Goal: Entertainment & Leisure: Browse casually

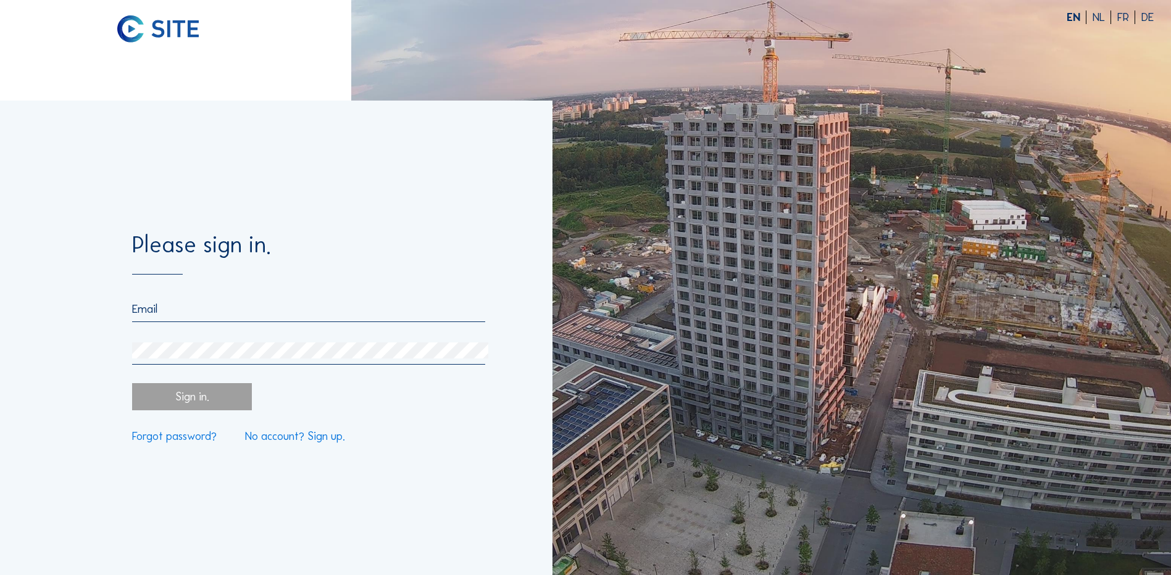
type input "[EMAIL_ADDRESS][DOMAIN_NAME]"
click at [209, 407] on div "Sign in." at bounding box center [191, 396] width 119 height 27
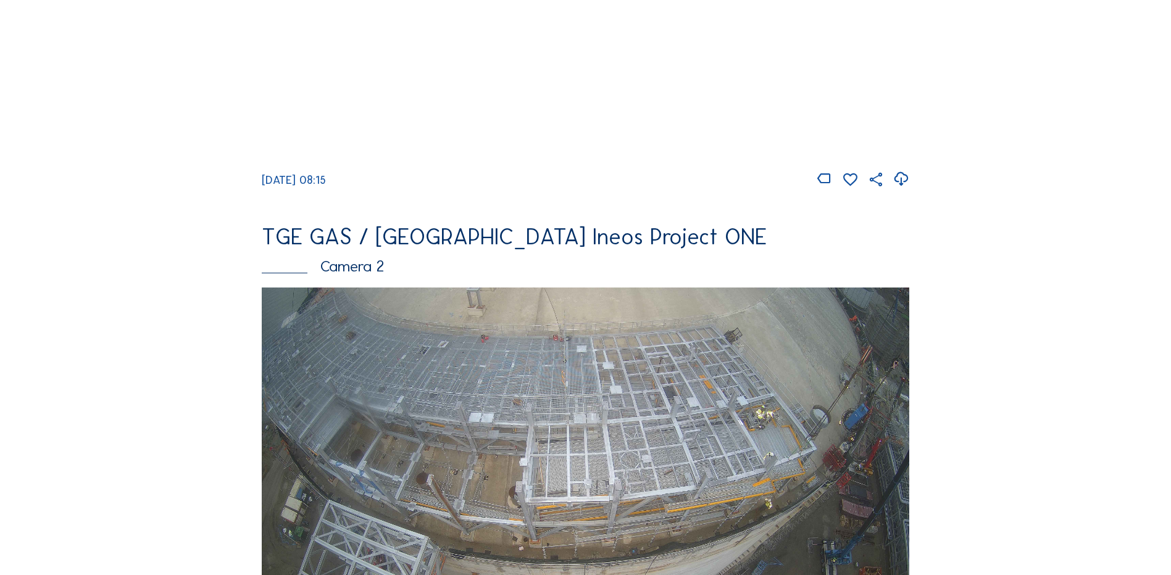
scroll to position [432, 0]
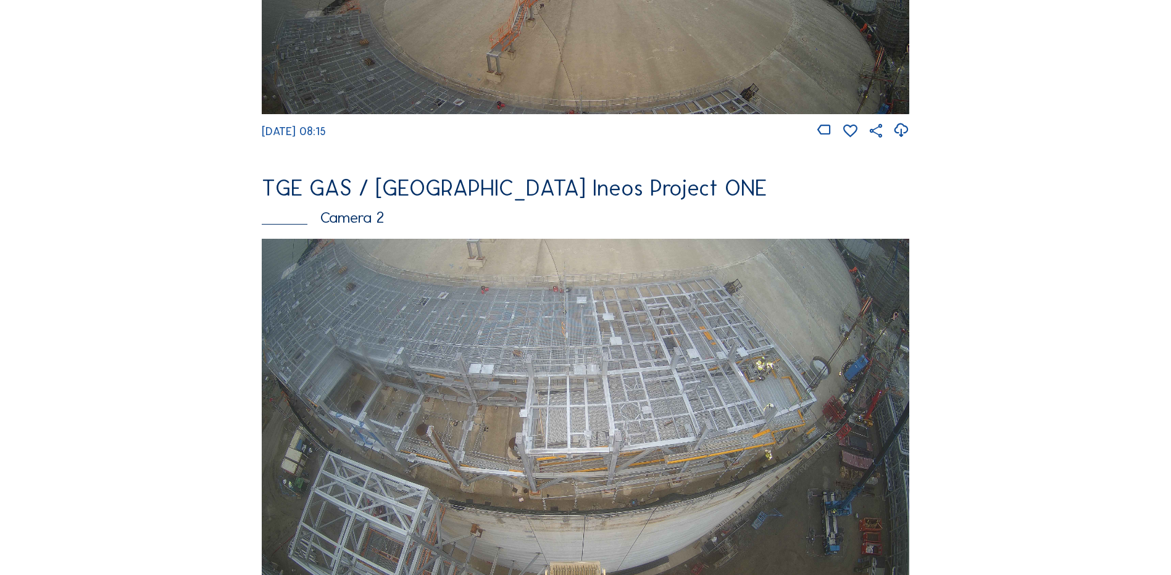
click at [695, 396] on img at bounding box center [585, 421] width 647 height 364
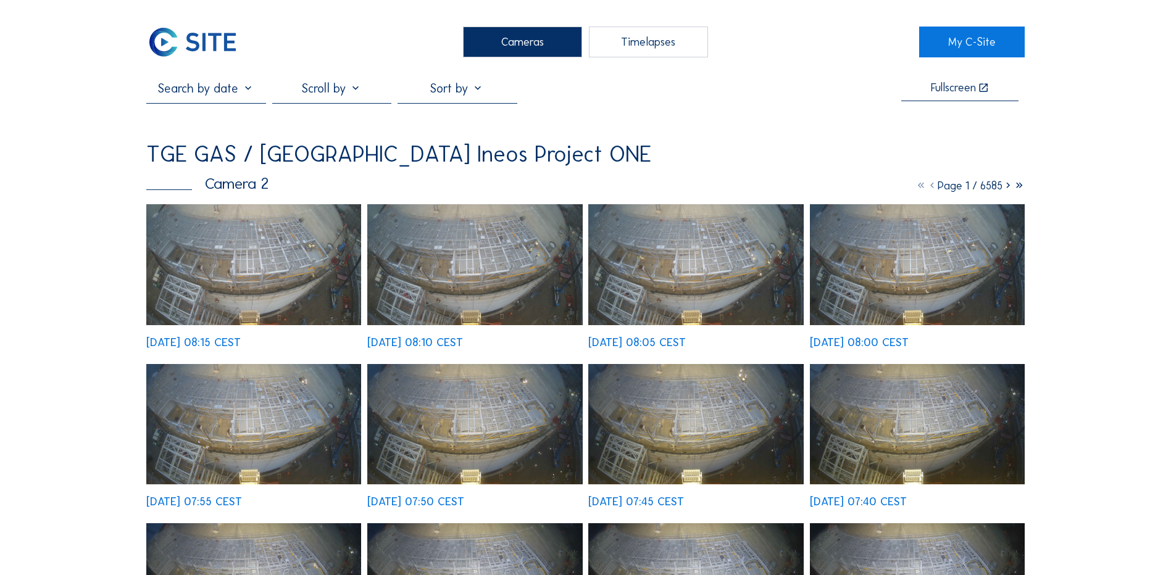
click at [276, 277] on img at bounding box center [253, 264] width 215 height 121
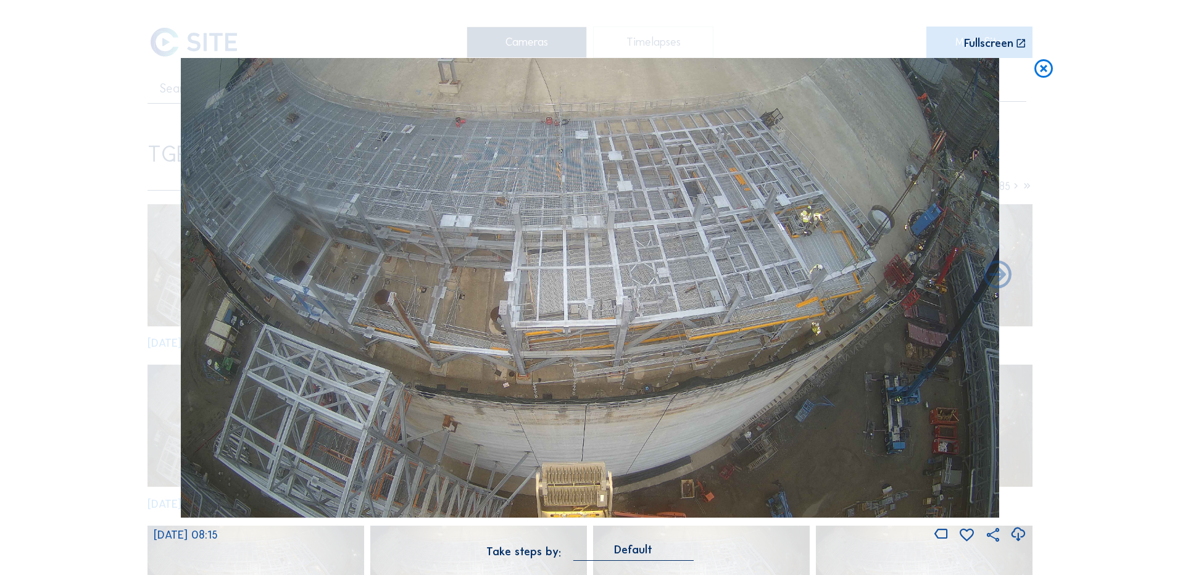
click at [1045, 72] on icon at bounding box center [1043, 69] width 22 height 23
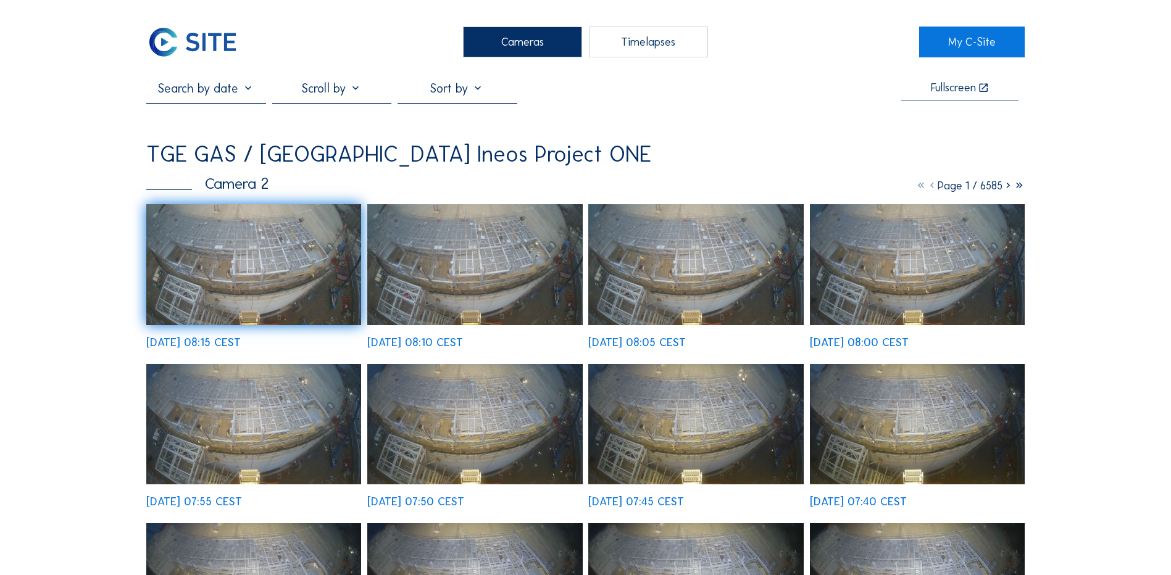
click at [522, 46] on div "Cameras" at bounding box center [522, 42] width 119 height 31
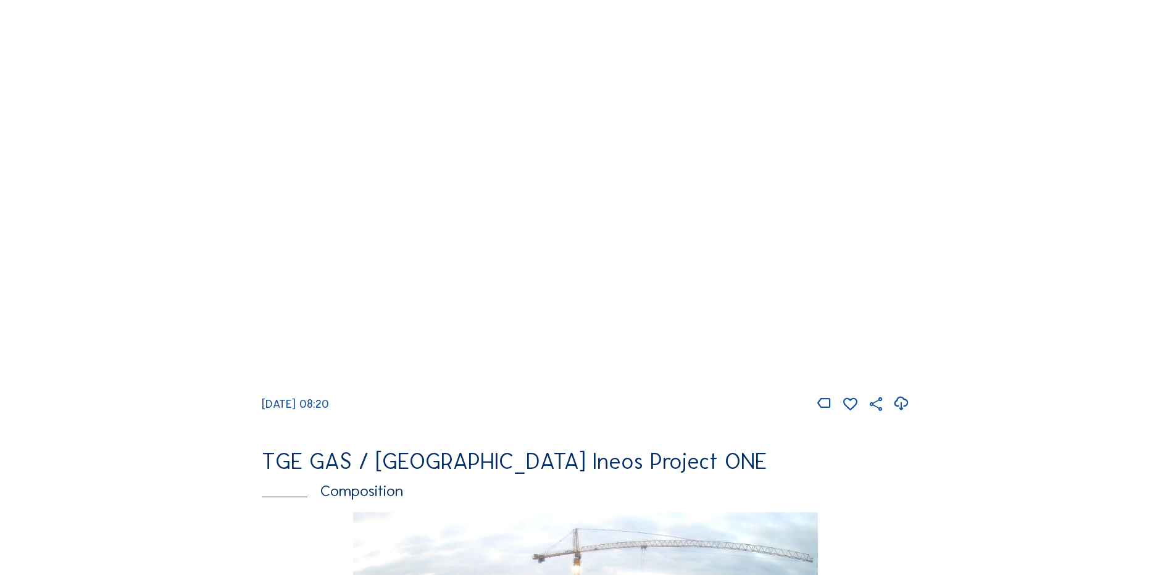
scroll to position [1234, 0]
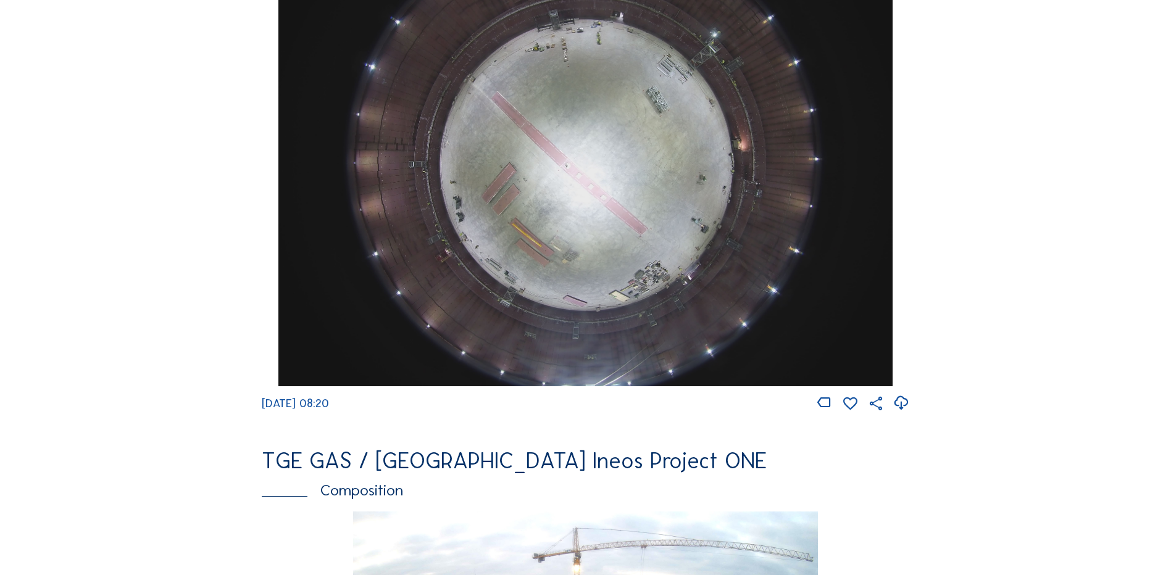
click at [905, 413] on icon at bounding box center [900, 403] width 17 height 20
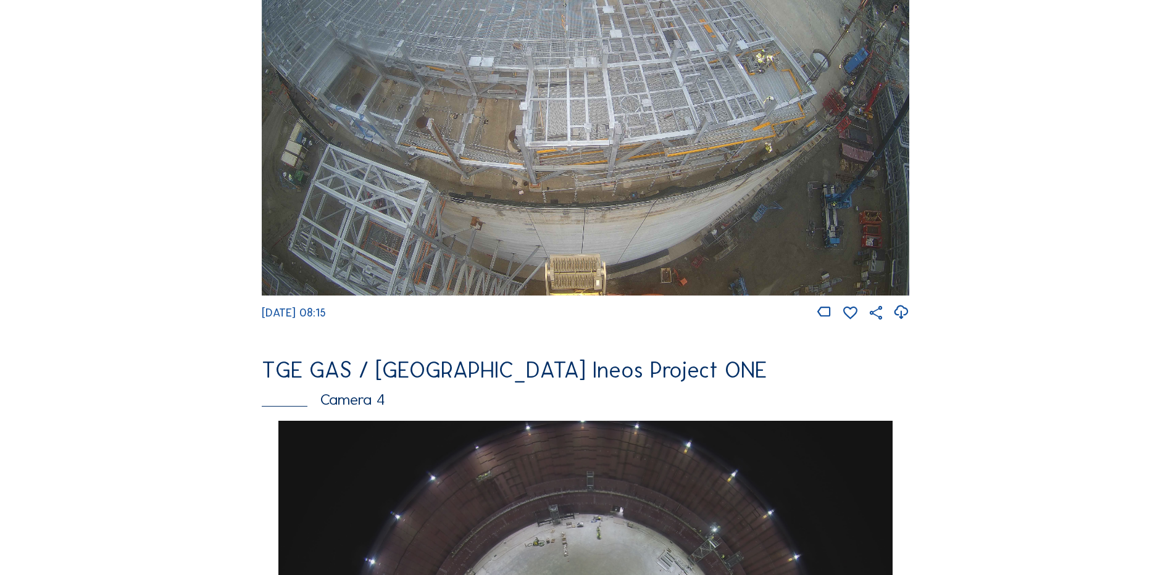
scroll to position [617, 0]
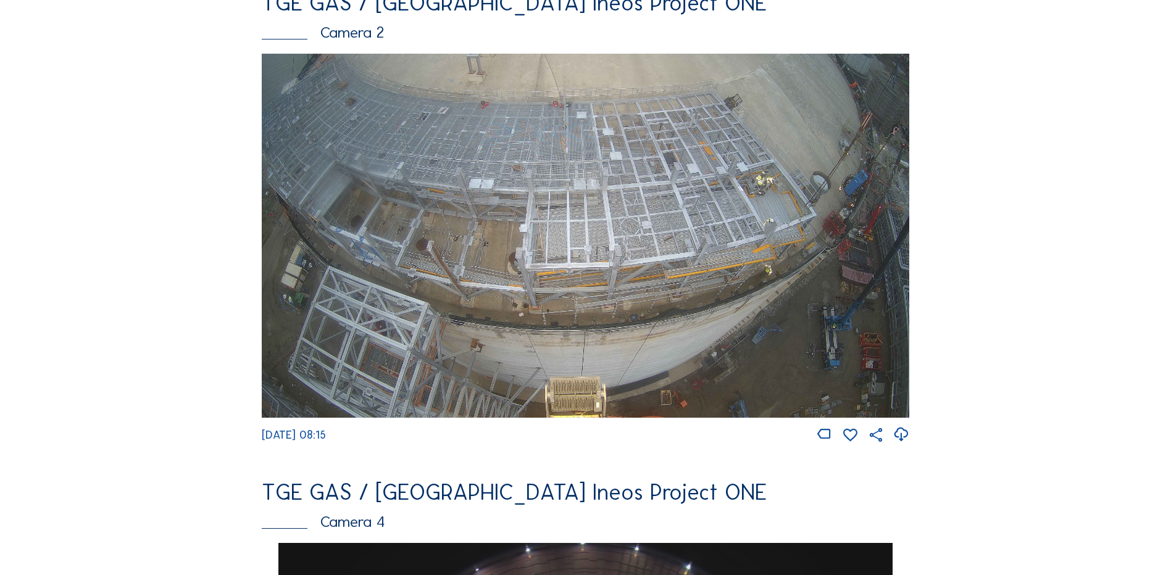
click at [537, 241] on img at bounding box center [585, 236] width 647 height 364
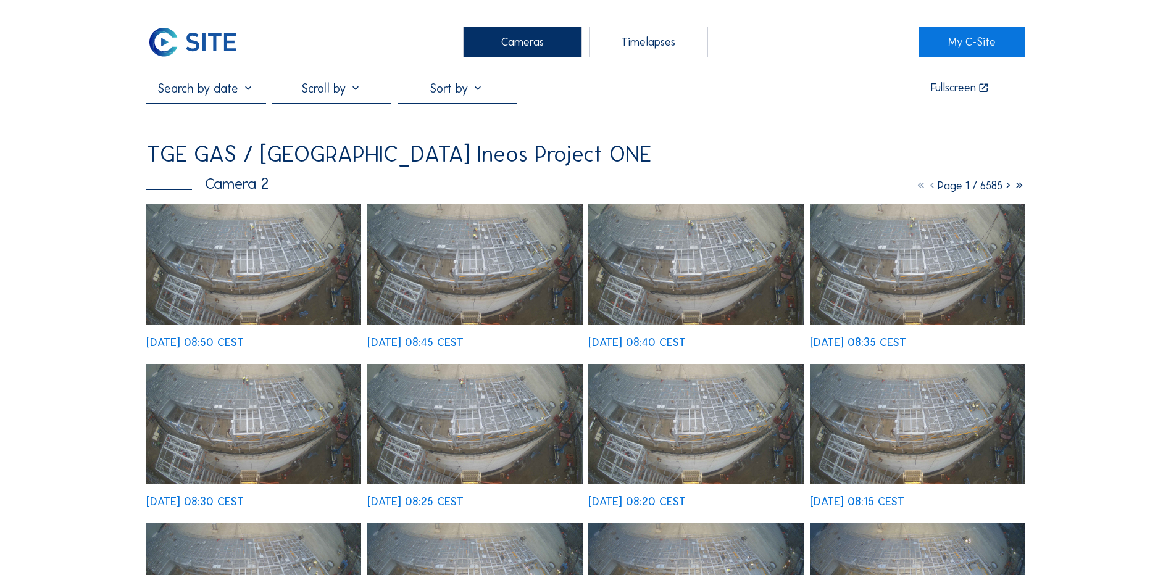
click at [234, 277] on img at bounding box center [253, 264] width 215 height 121
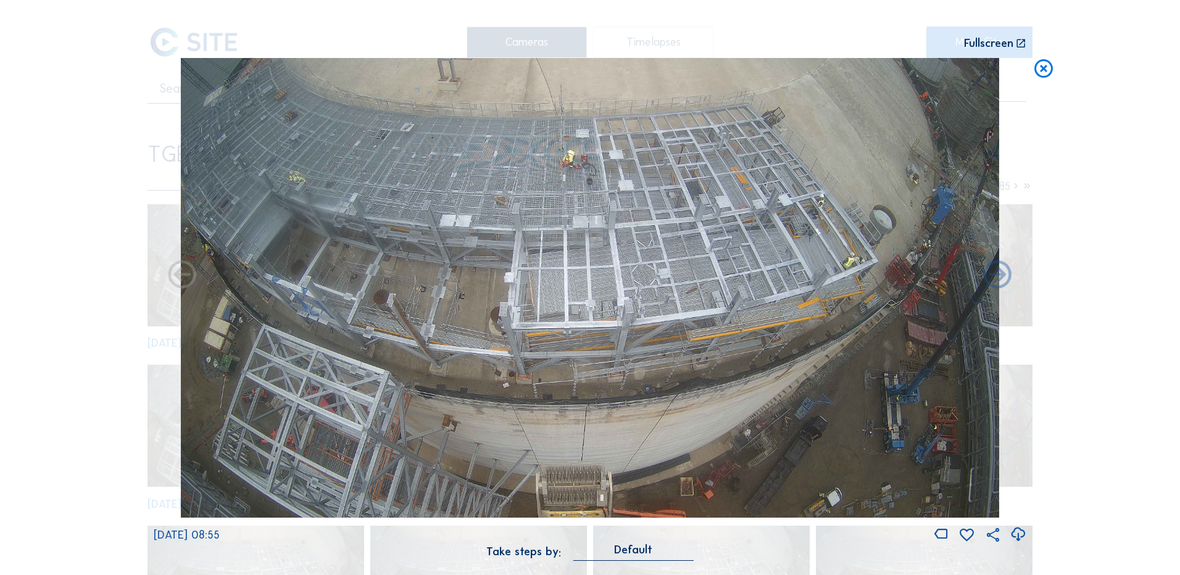
click at [1018, 536] on icon at bounding box center [1018, 535] width 17 height 20
click at [1018, 530] on icon at bounding box center [1018, 535] width 17 height 20
drag, startPoint x: 1112, startPoint y: 221, endPoint x: 1112, endPoint y: 212, distance: 9.3
click at [1111, 221] on div "Scroll to travel through time | Press 'Alt' Button + Scroll to Zoom | Click and…" at bounding box center [590, 287] width 1180 height 575
click at [1048, 71] on icon at bounding box center [1043, 69] width 22 height 23
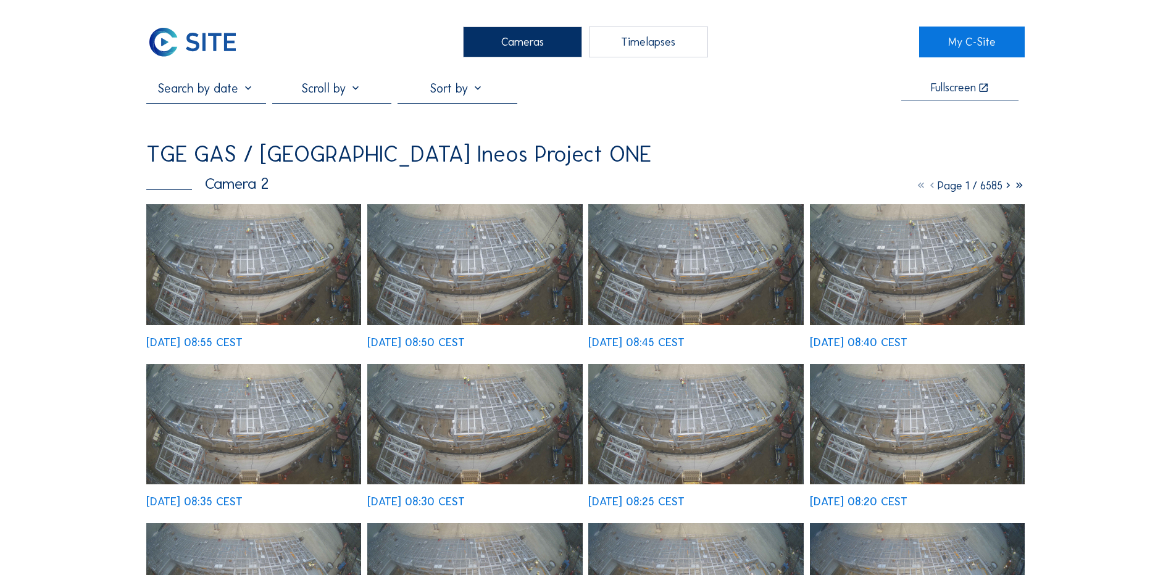
click at [289, 286] on img at bounding box center [253, 264] width 215 height 121
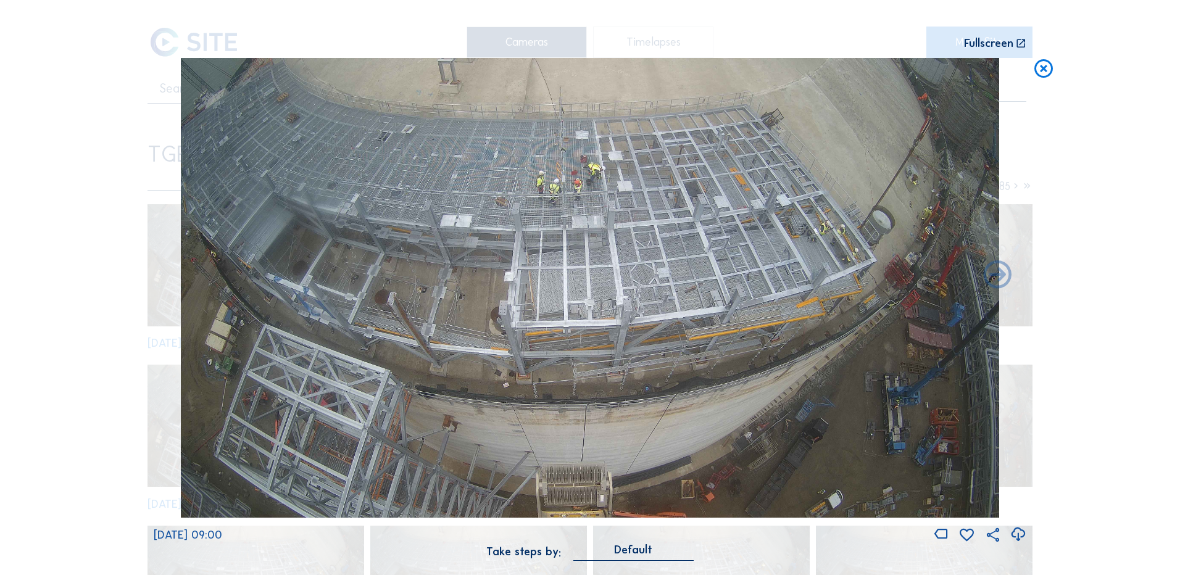
click at [1045, 69] on icon at bounding box center [1043, 69] width 22 height 23
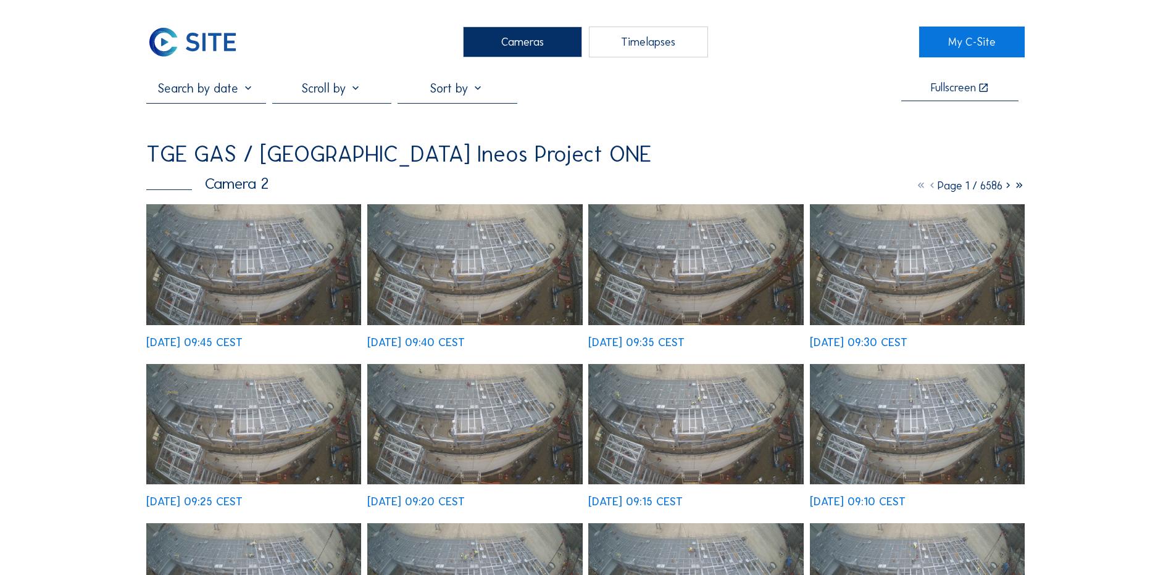
click at [261, 246] on img at bounding box center [253, 264] width 215 height 121
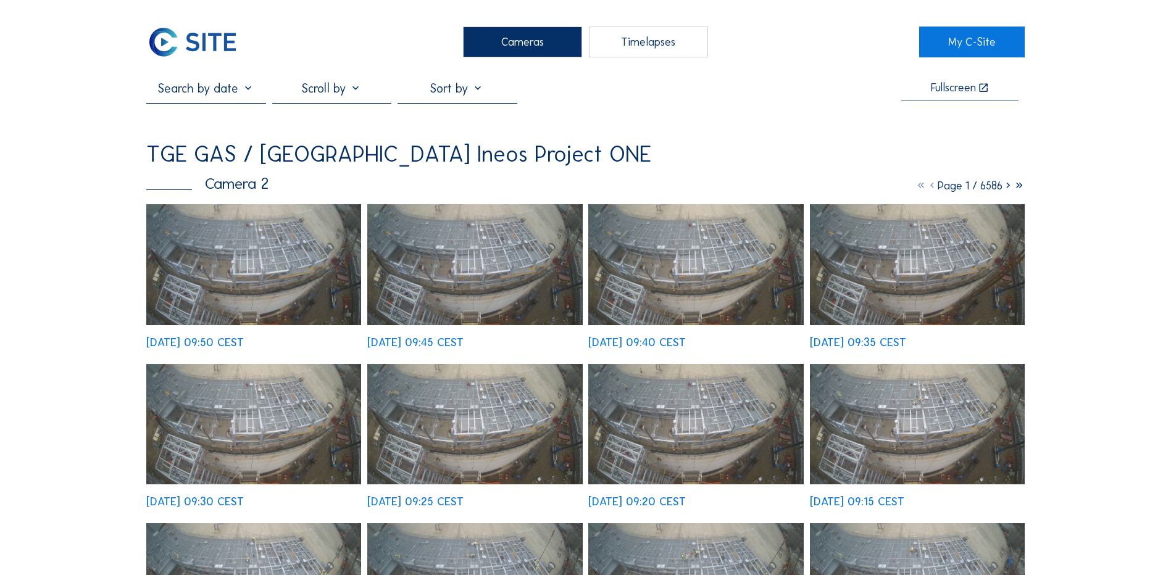
click at [539, 38] on div "Cameras" at bounding box center [522, 42] width 119 height 31
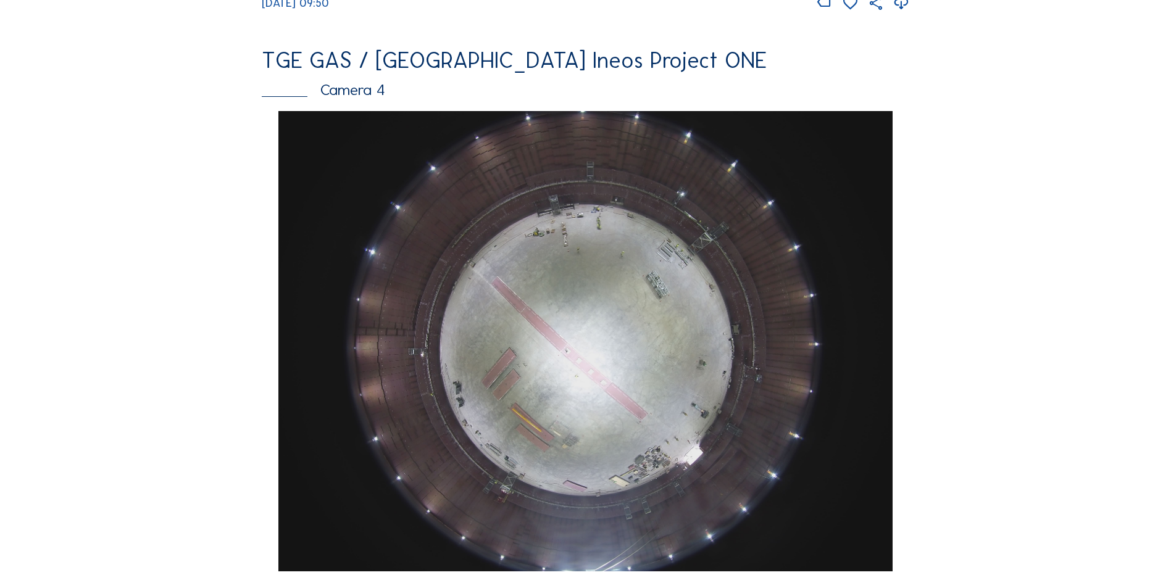
scroll to position [1111, 0]
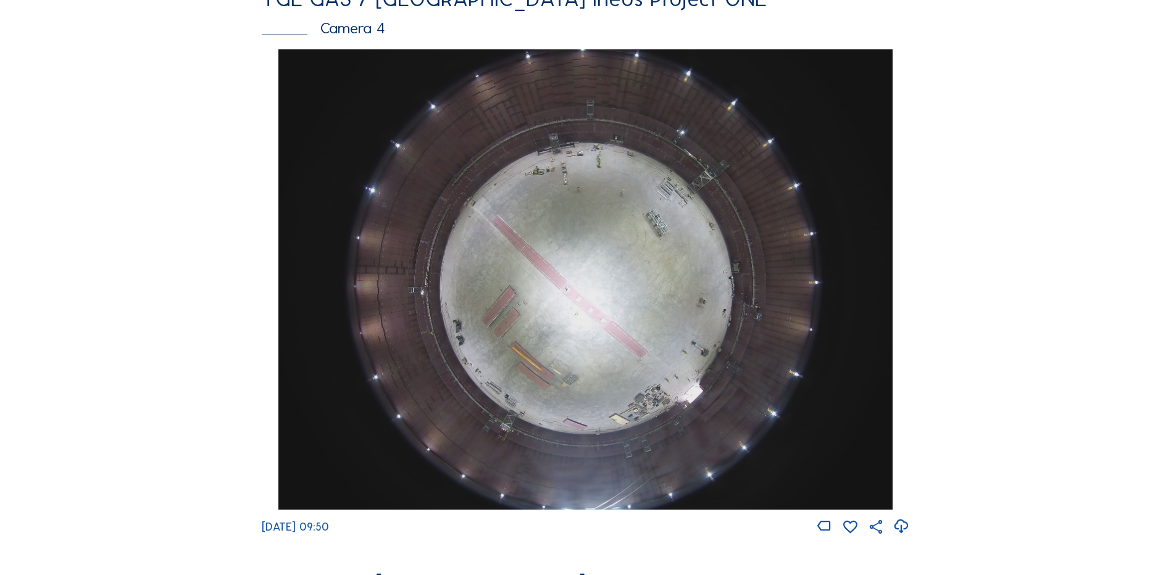
click at [903, 531] on icon at bounding box center [900, 526] width 17 height 20
click at [926, 139] on div "Feed Photo Show Map Search Fullscreen TGE GAS / [GEOGRAPHIC_DATA] Ineos Project…" at bounding box center [585, 45] width 878 height 2151
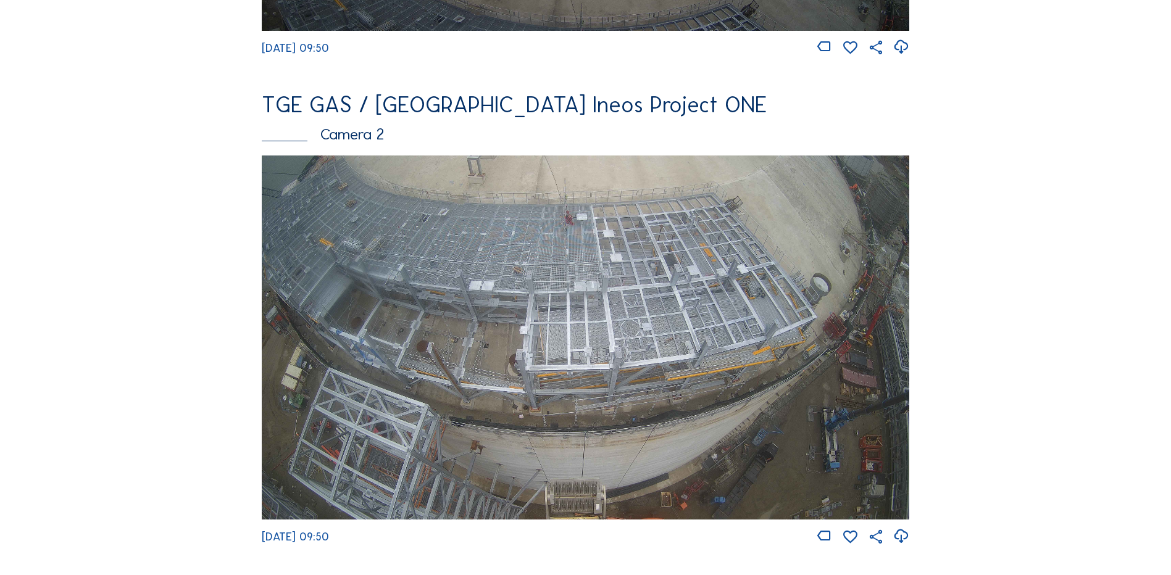
scroll to position [494, 0]
